Goal: Task Accomplishment & Management: Use online tool/utility

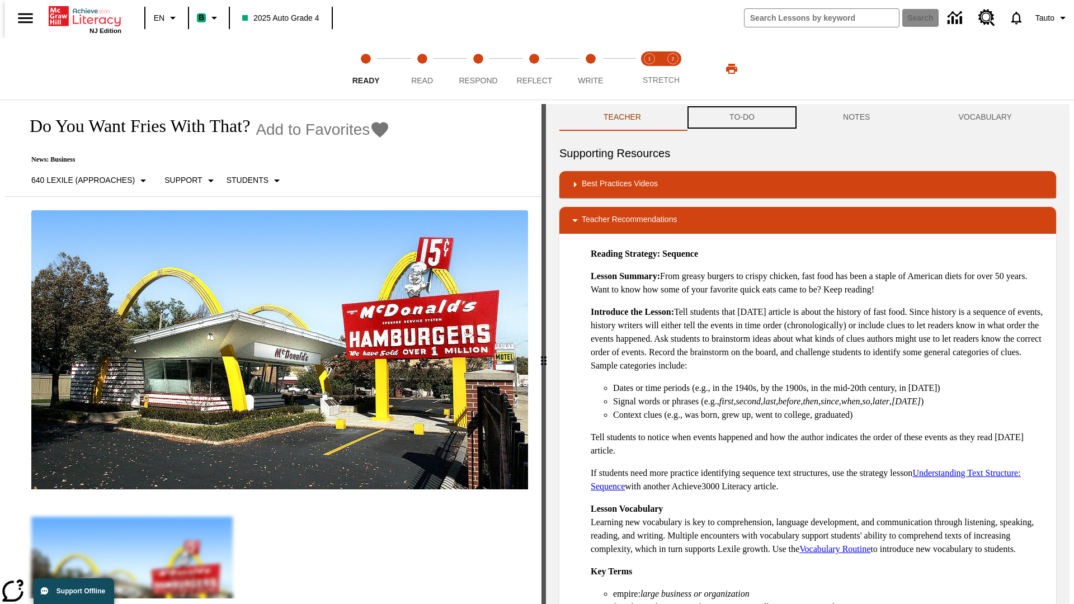
click at [741, 118] on button "TO-DO" at bounding box center [742, 117] width 114 height 27
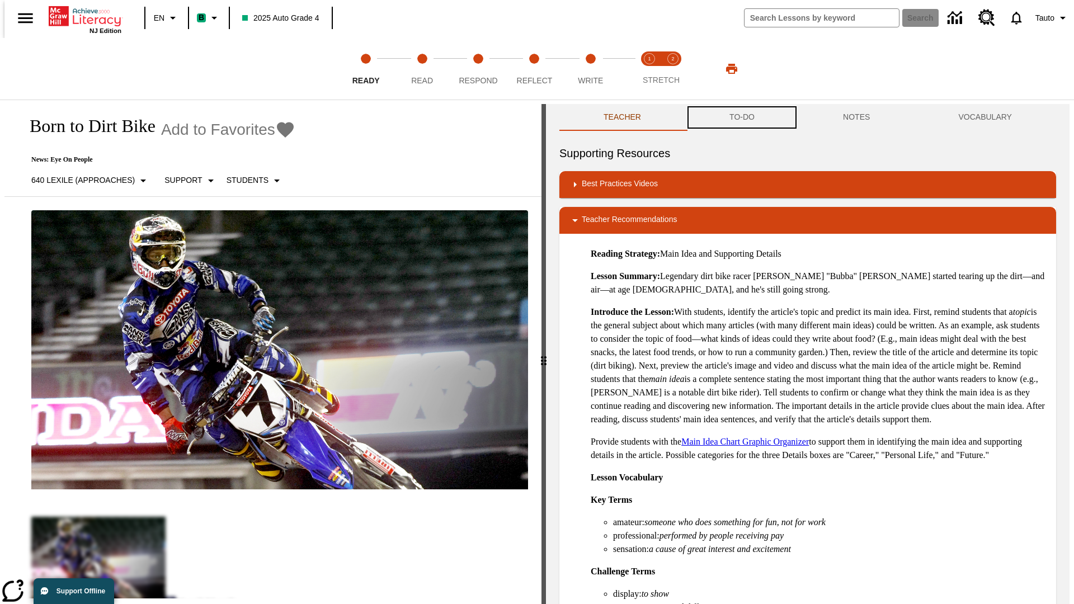
click at [741, 118] on button "TO-DO" at bounding box center [742, 117] width 114 height 27
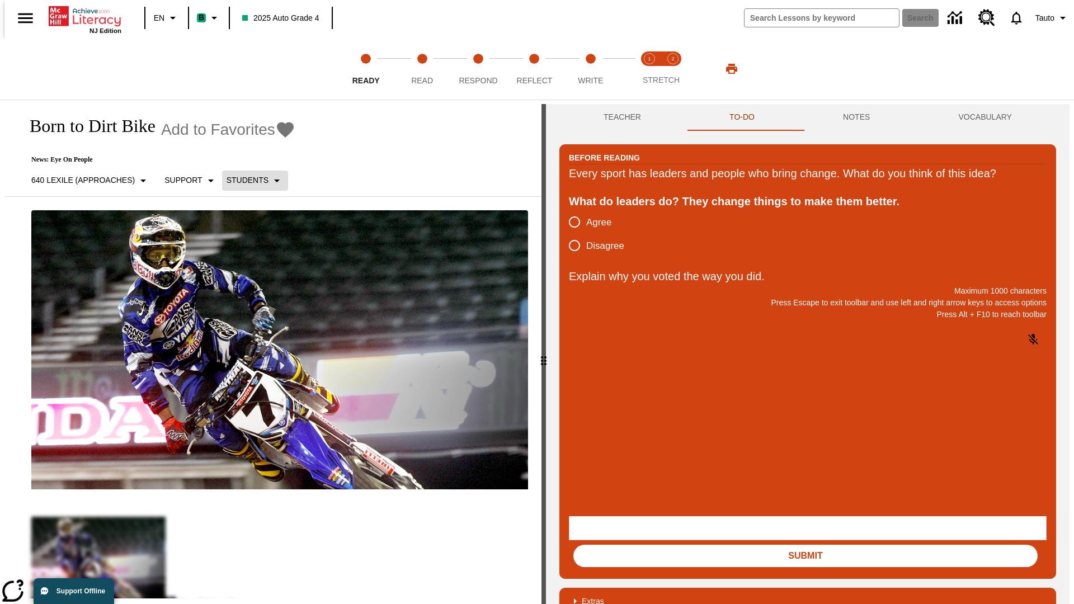
click at [248, 180] on p "Students" at bounding box center [248, 181] width 42 height 12
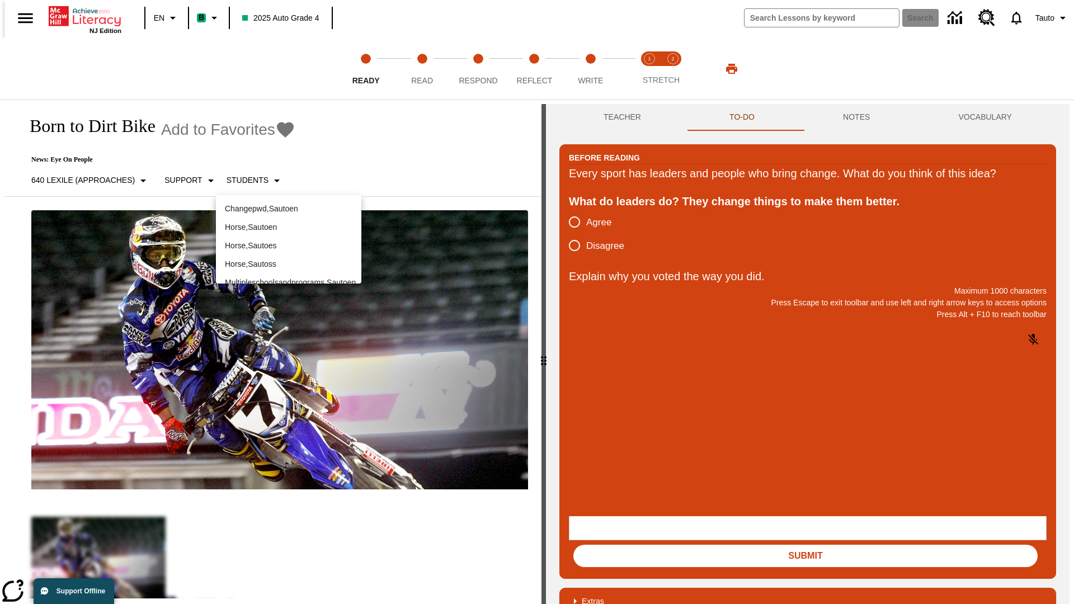
click at [289, 227] on p "Horse , Sautoen" at bounding box center [289, 228] width 128 height 12
